Goal: Task Accomplishment & Management: Manage account settings

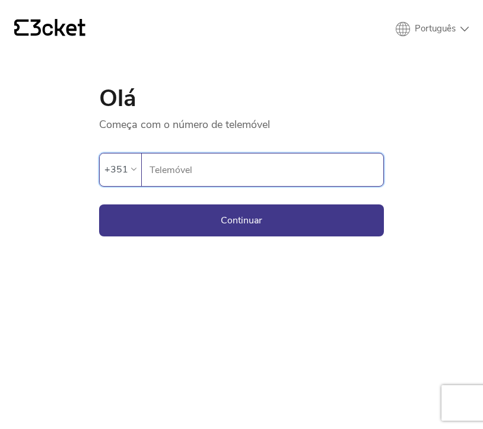
click at [181, 161] on input "Telemóvel" at bounding box center [266, 170] width 234 height 33
type input "960088251"
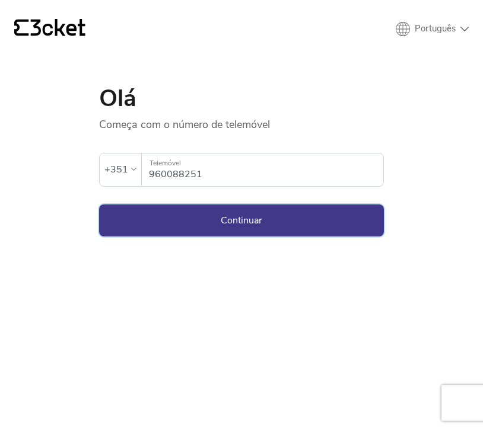
click at [229, 224] on button "Continuar" at bounding box center [241, 221] width 285 height 32
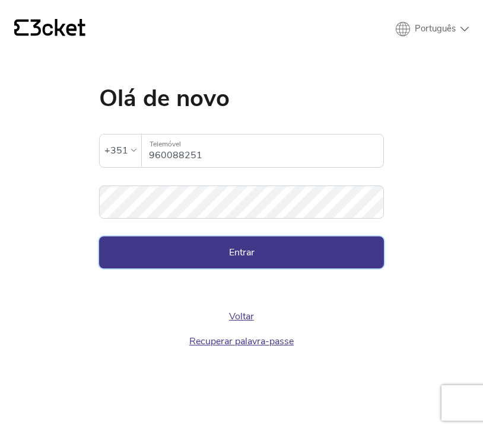
click at [219, 260] on button "Entrar" at bounding box center [241, 253] width 285 height 32
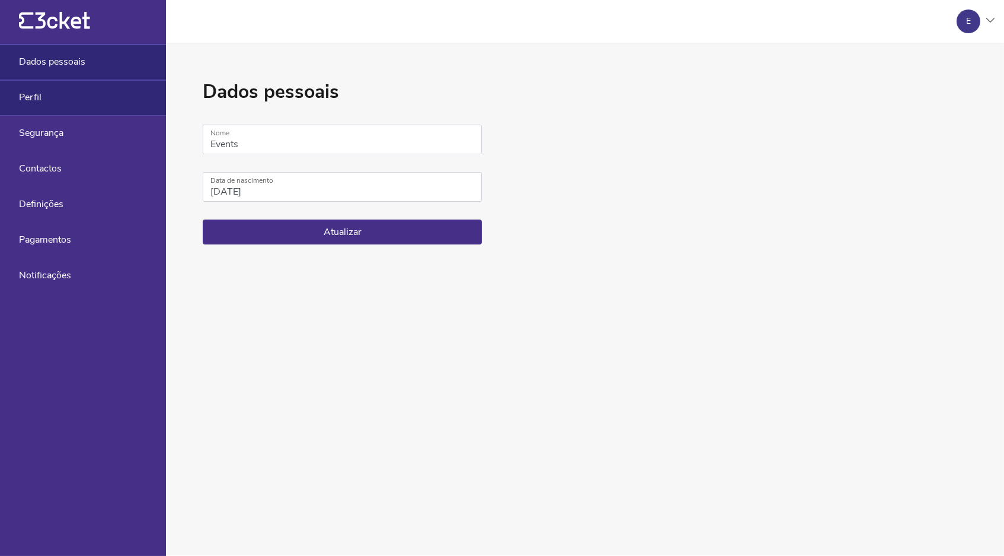
click at [79, 105] on div "Perfil" at bounding box center [83, 98] width 166 height 36
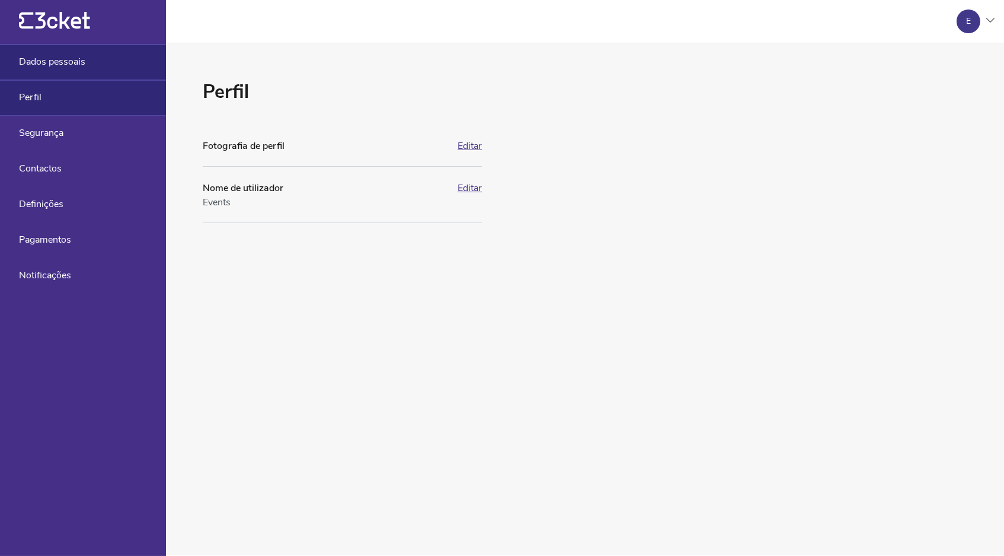
click at [49, 62] on span "Dados pessoais" at bounding box center [52, 61] width 66 height 11
click at [80, 61] on span "Dados pessoais" at bounding box center [52, 61] width 66 height 11
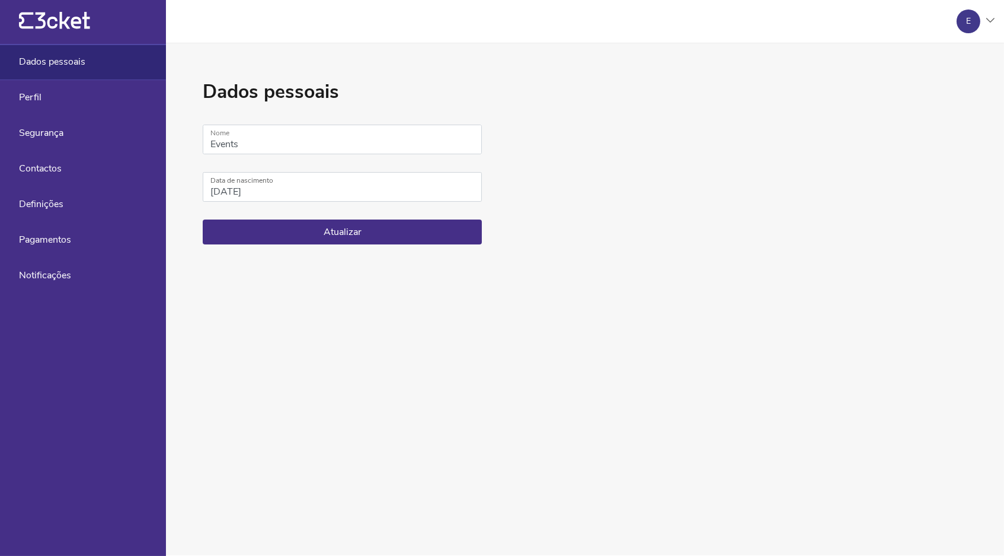
click at [73, 17] on icon "{' '}" at bounding box center [54, 21] width 71 height 18
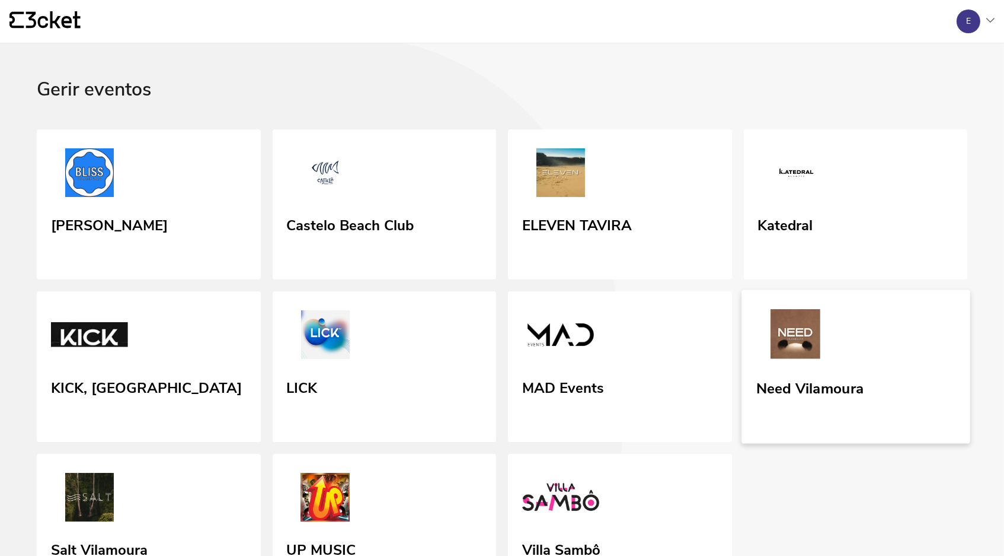
click at [808, 397] on div "Need Vilamoura" at bounding box center [810, 385] width 108 height 21
